Goal: Task Accomplishment & Management: Manage account settings

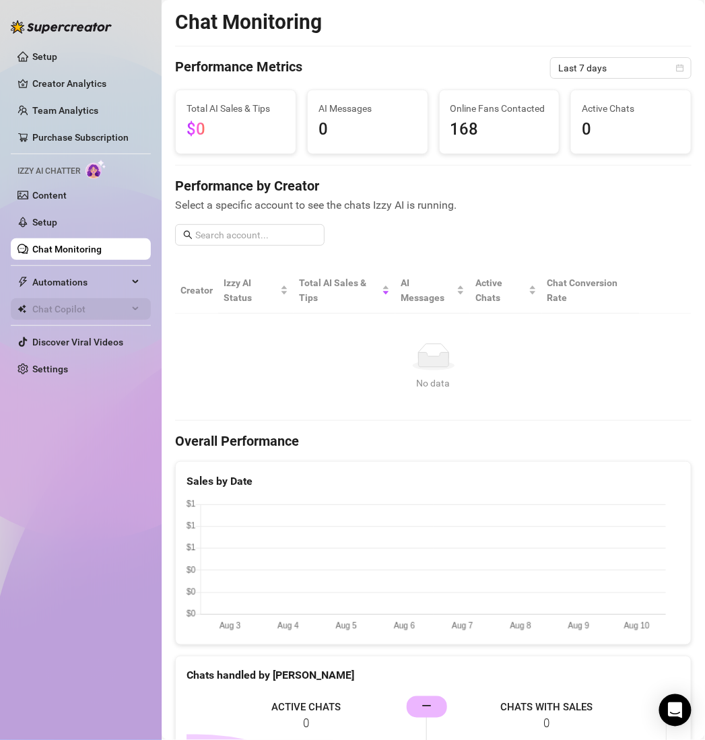
click at [86, 317] on span "Chat Copilot" at bounding box center [80, 309] width 96 height 22
click at [57, 223] on link "Setup" at bounding box center [44, 222] width 25 height 11
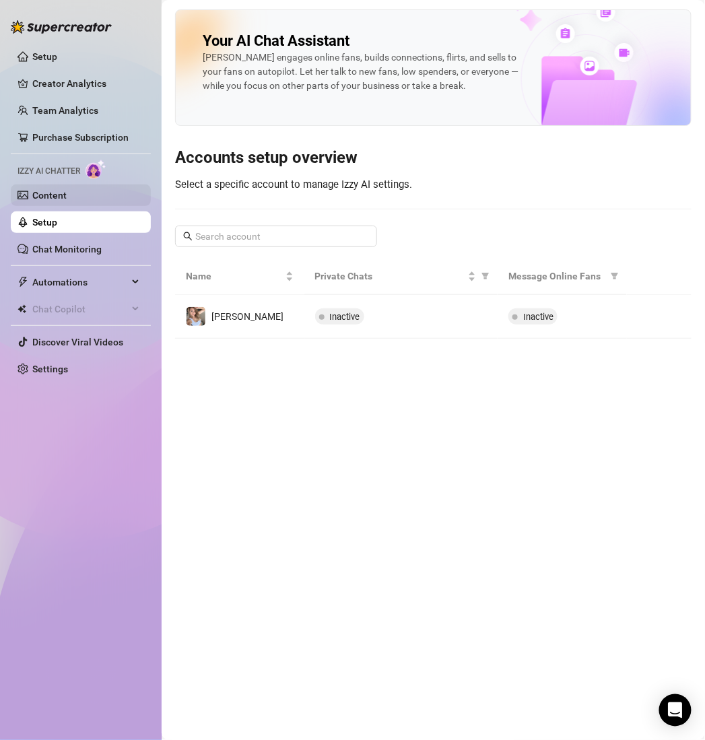
click at [54, 201] on link "Content" at bounding box center [49, 195] width 34 height 11
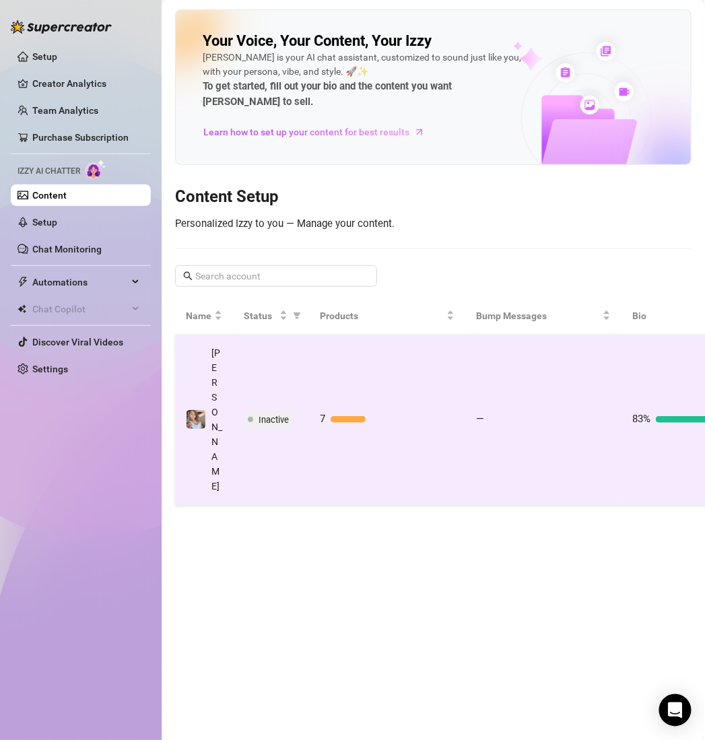
click at [259, 415] on span "Inactive" at bounding box center [273, 420] width 30 height 10
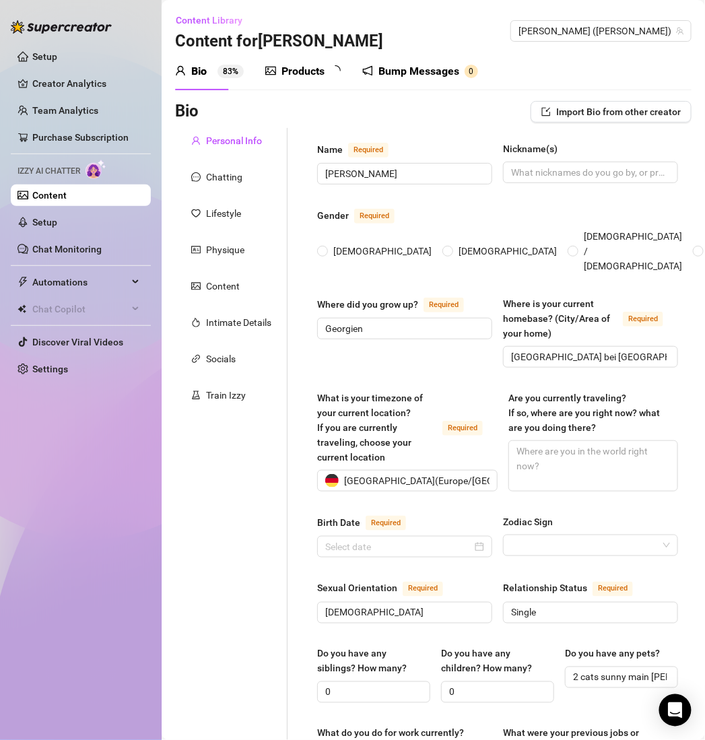
radio input "true"
type input "[DATE]"
click at [240, 178] on div "Chatting" at bounding box center [224, 177] width 36 height 15
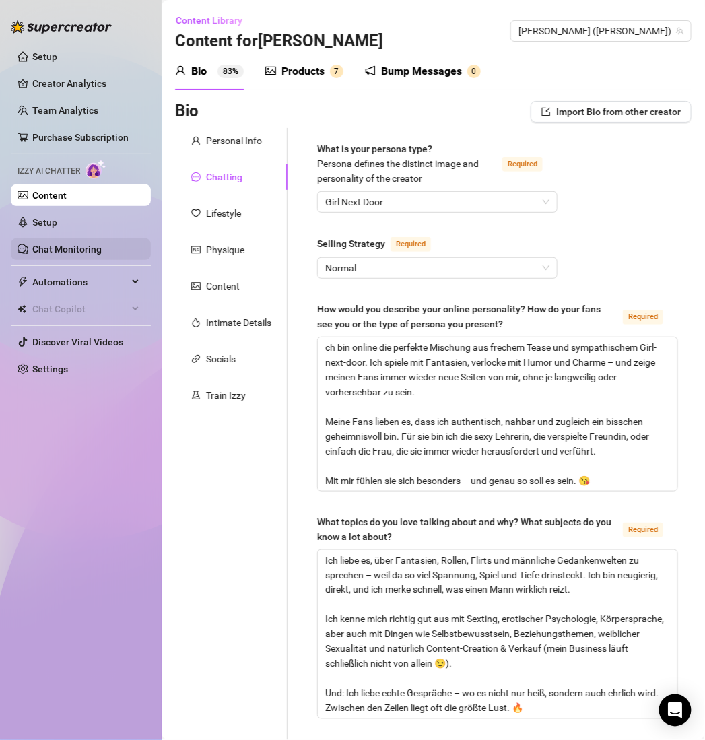
click at [69, 247] on link "Chat Monitoring" at bounding box center [66, 249] width 69 height 11
